Goal: Transaction & Acquisition: Purchase product/service

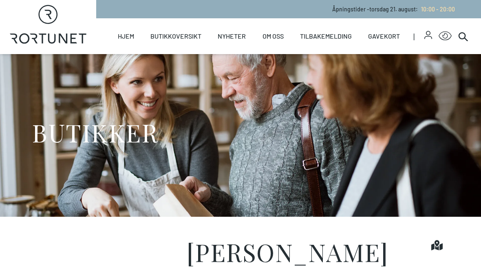
click at [466, 37] on icon at bounding box center [463, 36] width 10 height 10
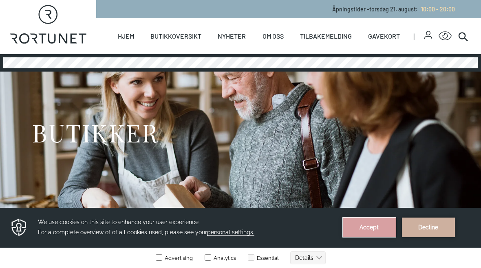
click at [376, 223] on button "Accept" at bounding box center [369, 228] width 53 height 20
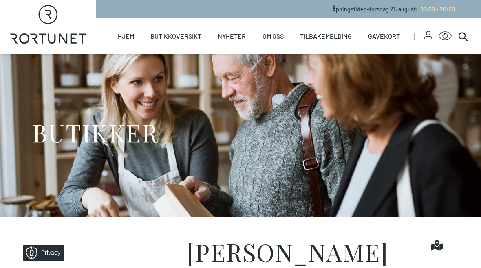
click at [462, 37] on icon at bounding box center [463, 36] width 10 height 10
click at [133, 10] on div "Åpningstider - torsdag 21. august : 10:00 - 20:00" at bounding box center [288, 9] width 385 height 18
click at [149, 11] on div "Åpningstider - torsdag 21. august : 10:00 - 20:00" at bounding box center [288, 9] width 385 height 18
click at [462, 37] on icon at bounding box center [463, 36] width 10 height 10
click at [460, 37] on icon at bounding box center [463, 36] width 10 height 10
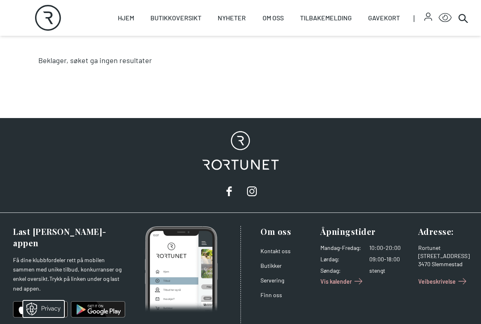
scroll to position [279, 0]
